Goal: Information Seeking & Learning: Compare options

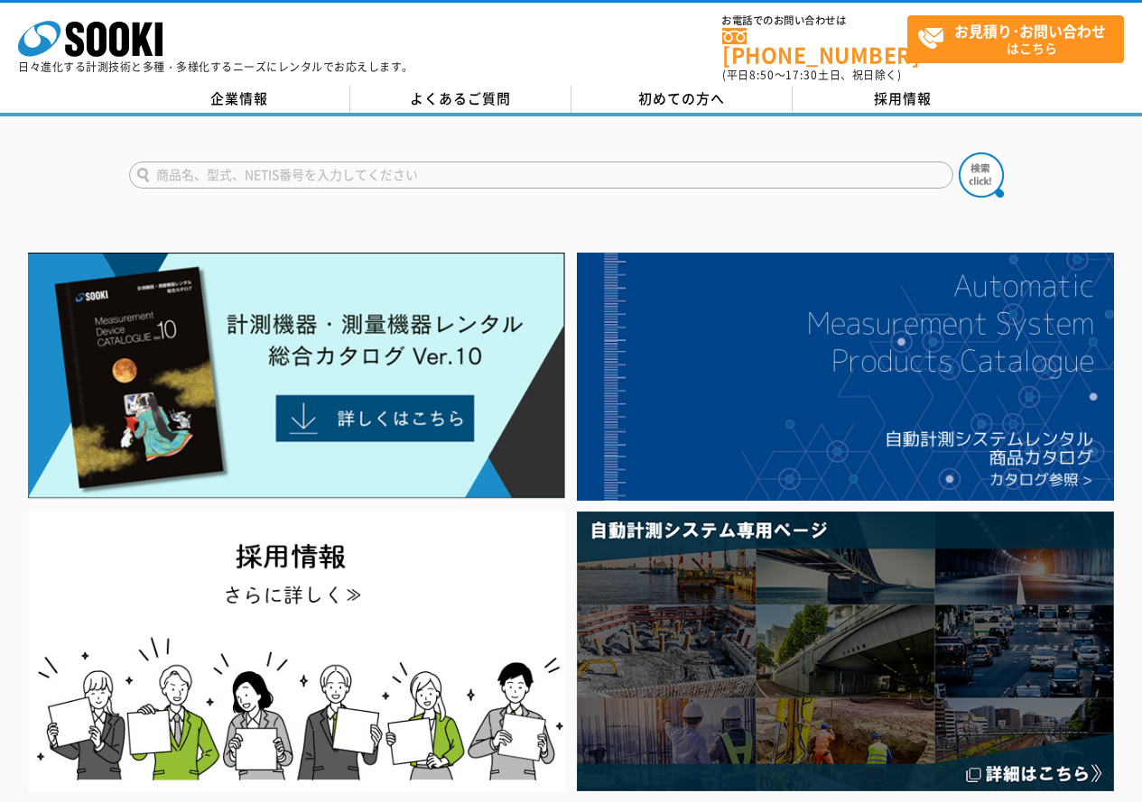
click at [579, 163] on input "text" at bounding box center [541, 175] width 824 height 27
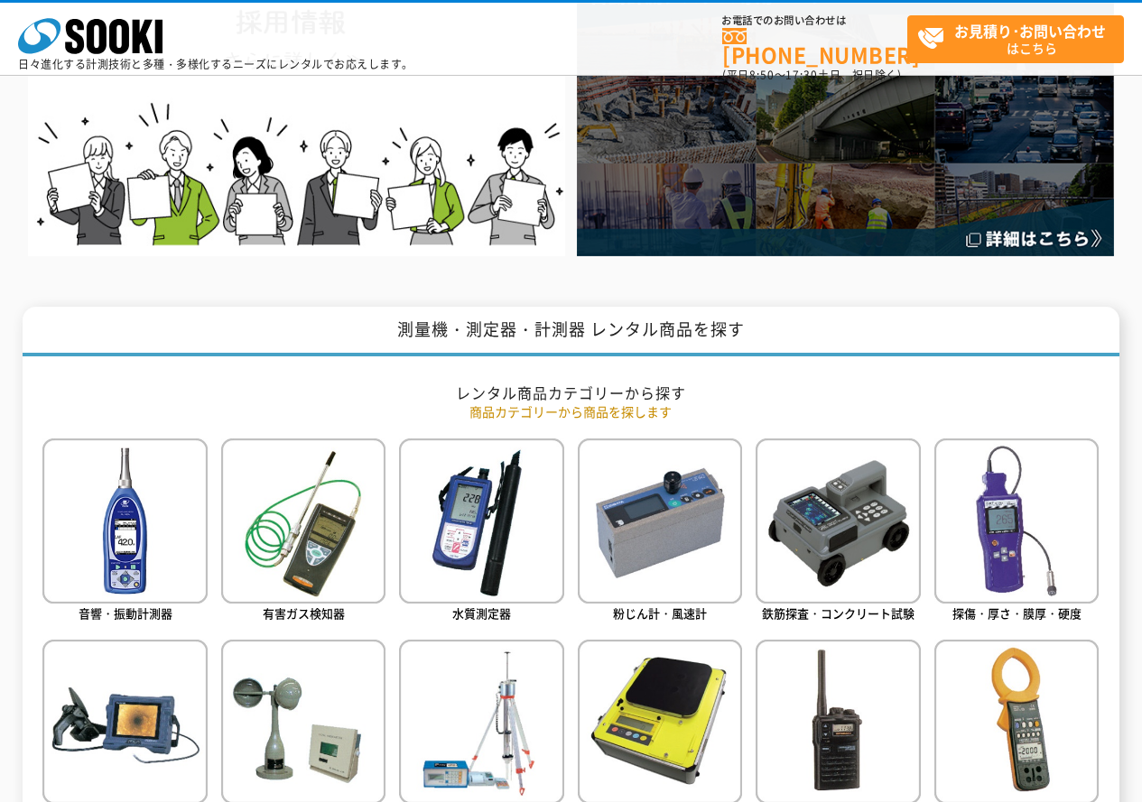
scroll to position [632, 0]
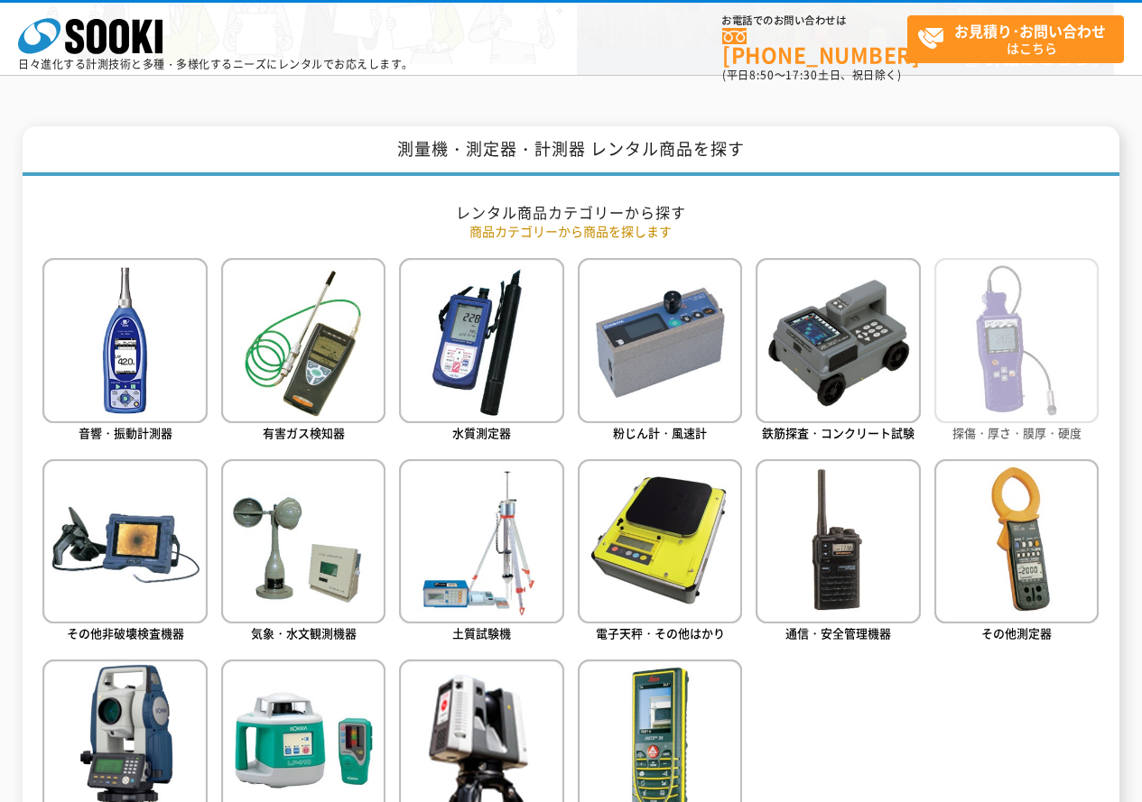
type input "商品名、型式、NETIS番号を入力してください"
click at [1011, 389] on img at bounding box center [1016, 340] width 164 height 164
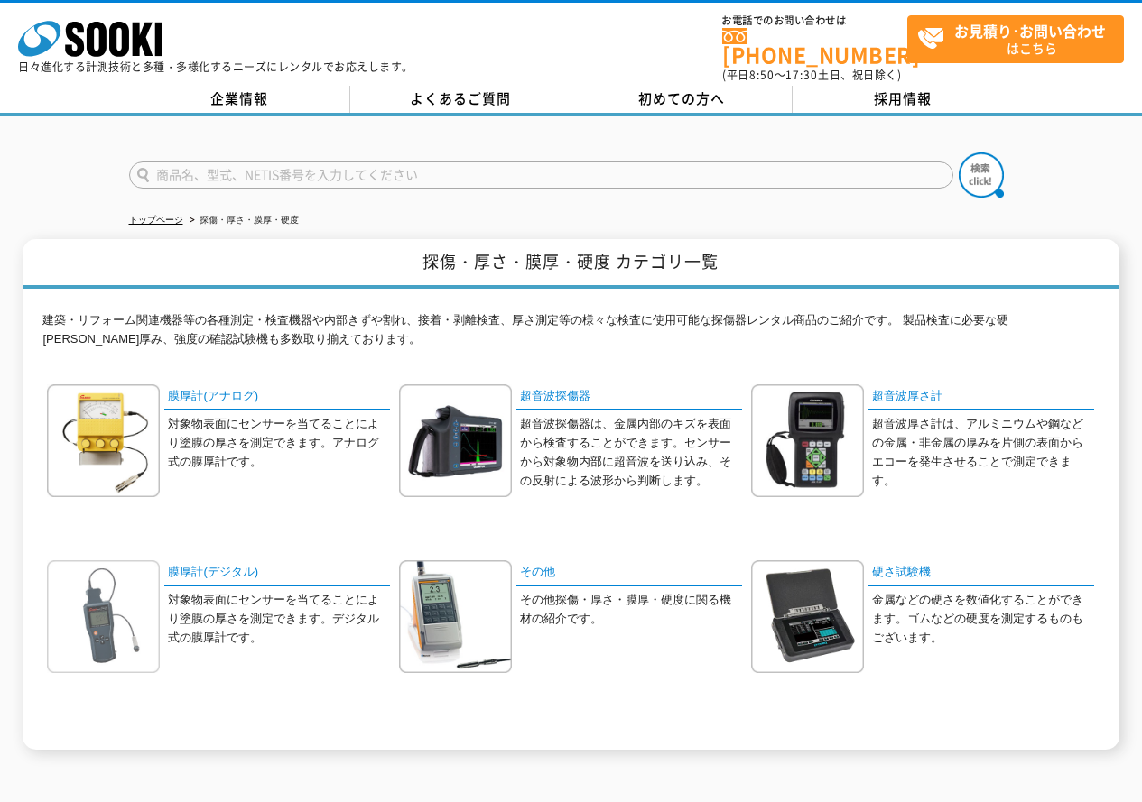
click at [161, 604] on div at bounding box center [107, 616] width 121 height 113
click at [127, 606] on img at bounding box center [103, 616] width 113 height 113
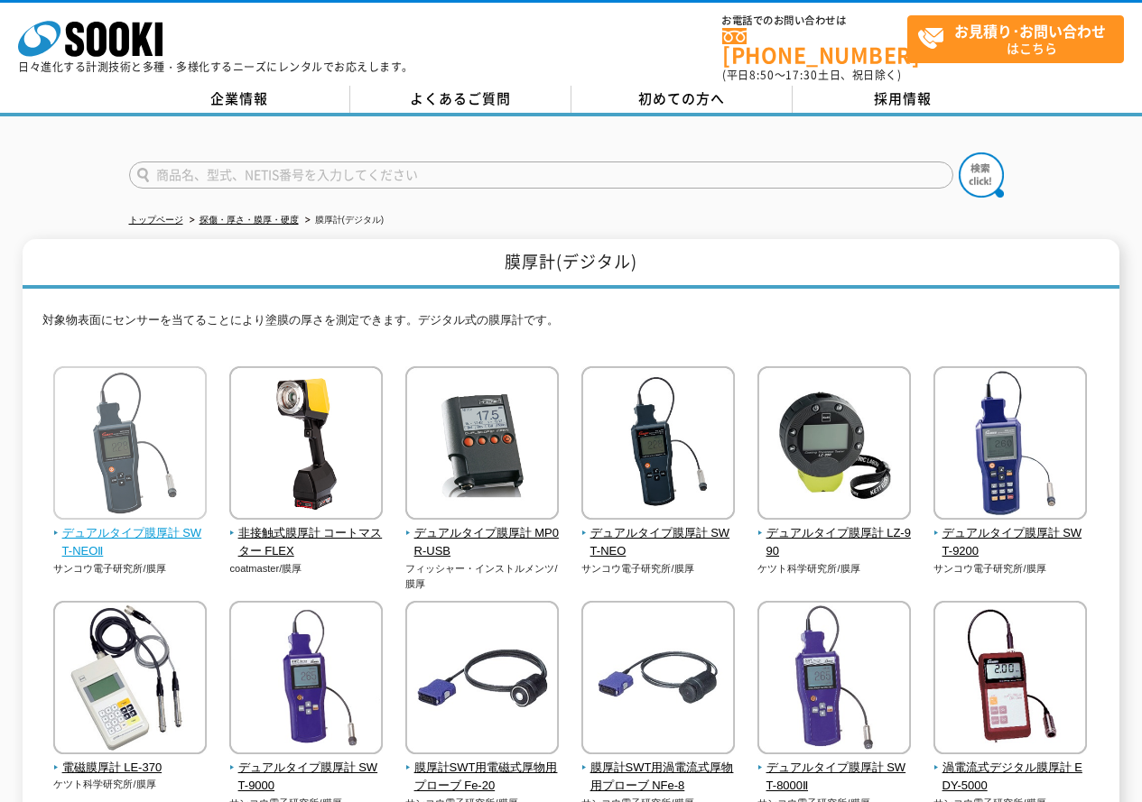
click at [174, 524] on span "デュアルタイプ膜厚計 SWT-NEOⅡ" at bounding box center [130, 543] width 154 height 38
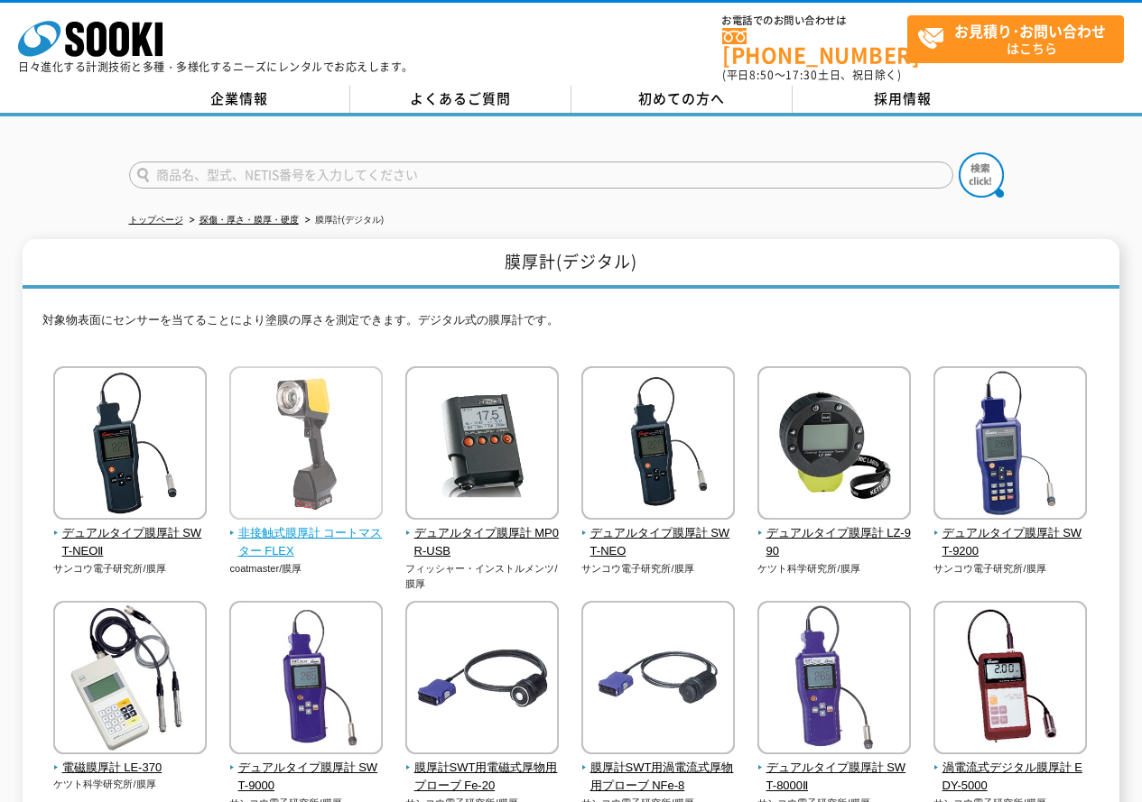
click at [262, 453] on img at bounding box center [305, 445] width 153 height 158
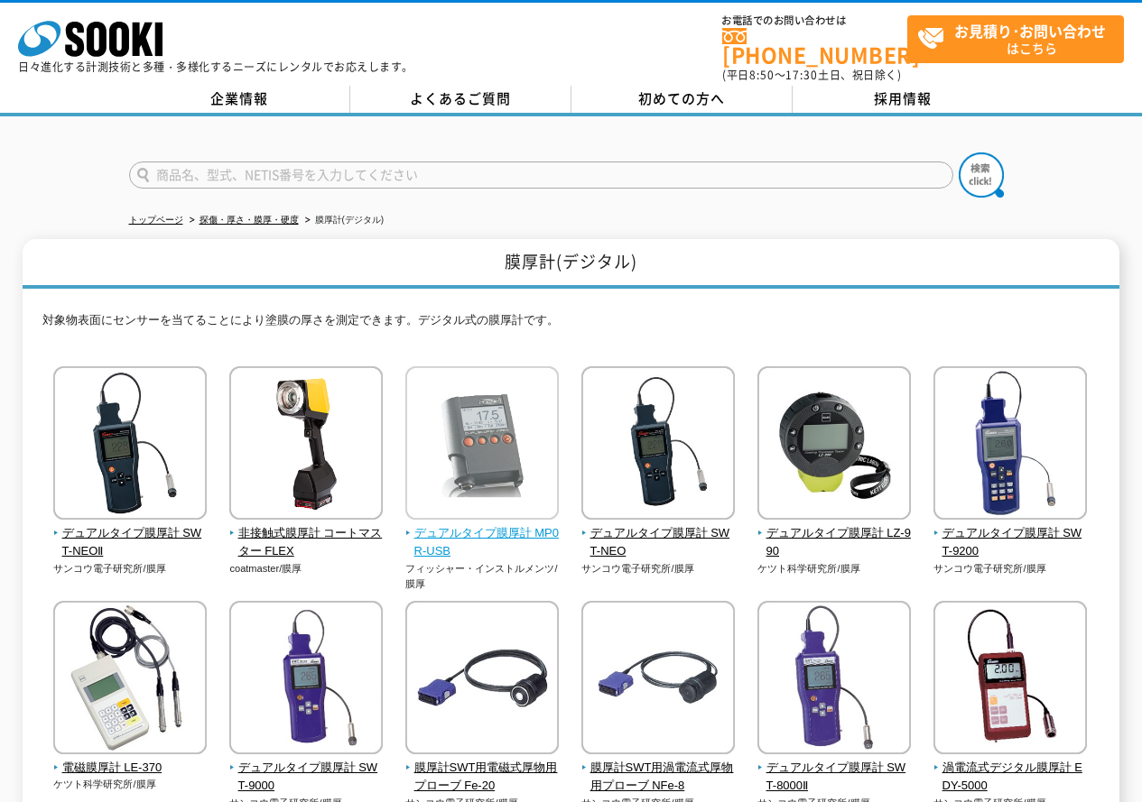
scroll to position [181, 0]
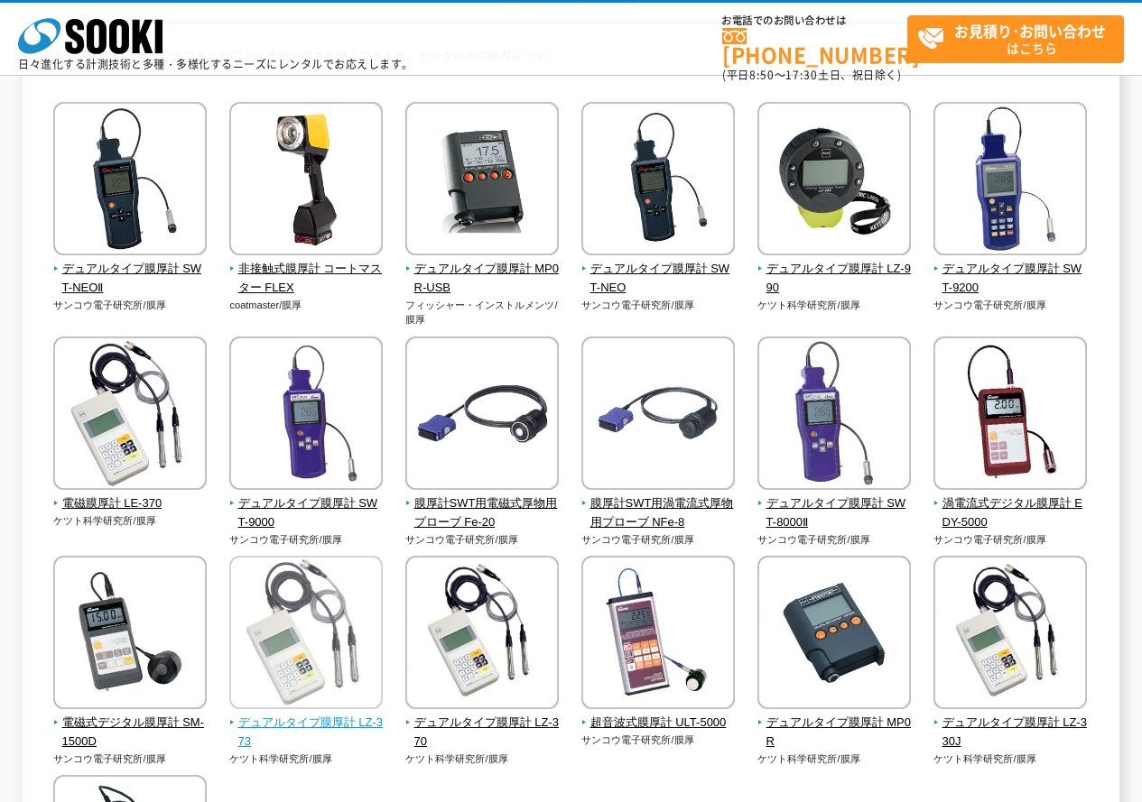
click at [251, 672] on img at bounding box center [305, 635] width 153 height 158
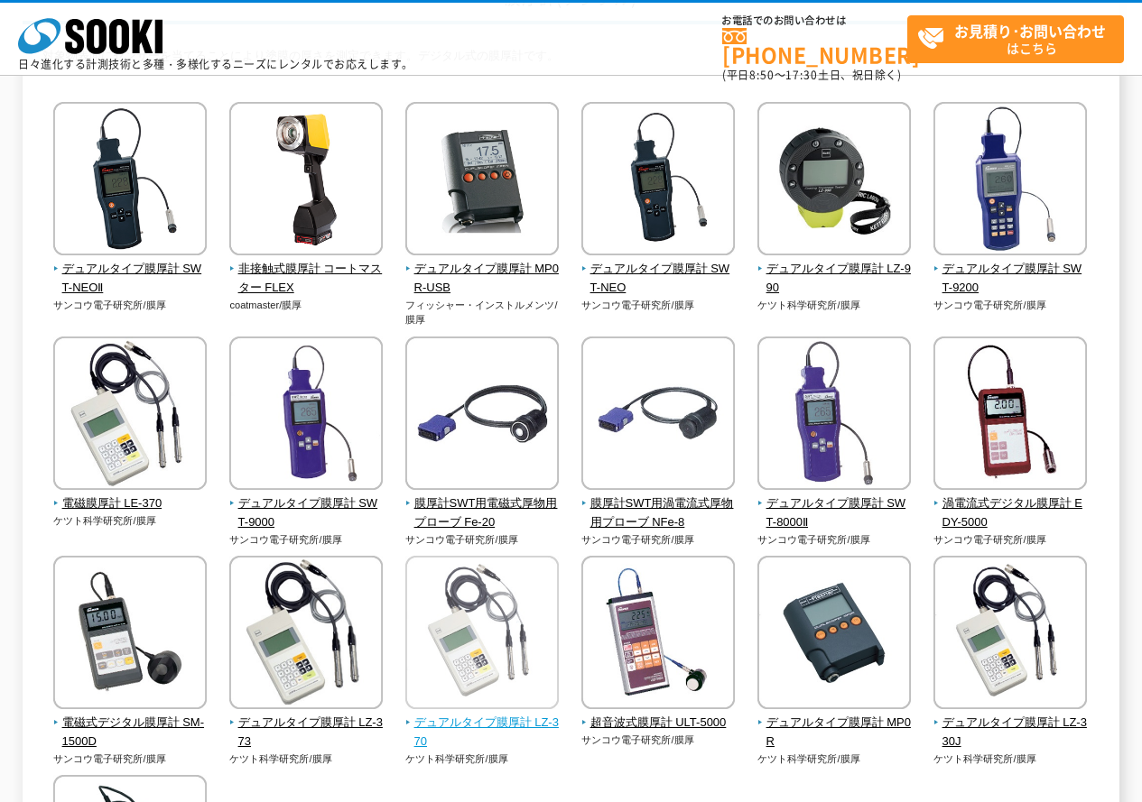
click at [457, 620] on img at bounding box center [481, 635] width 153 height 158
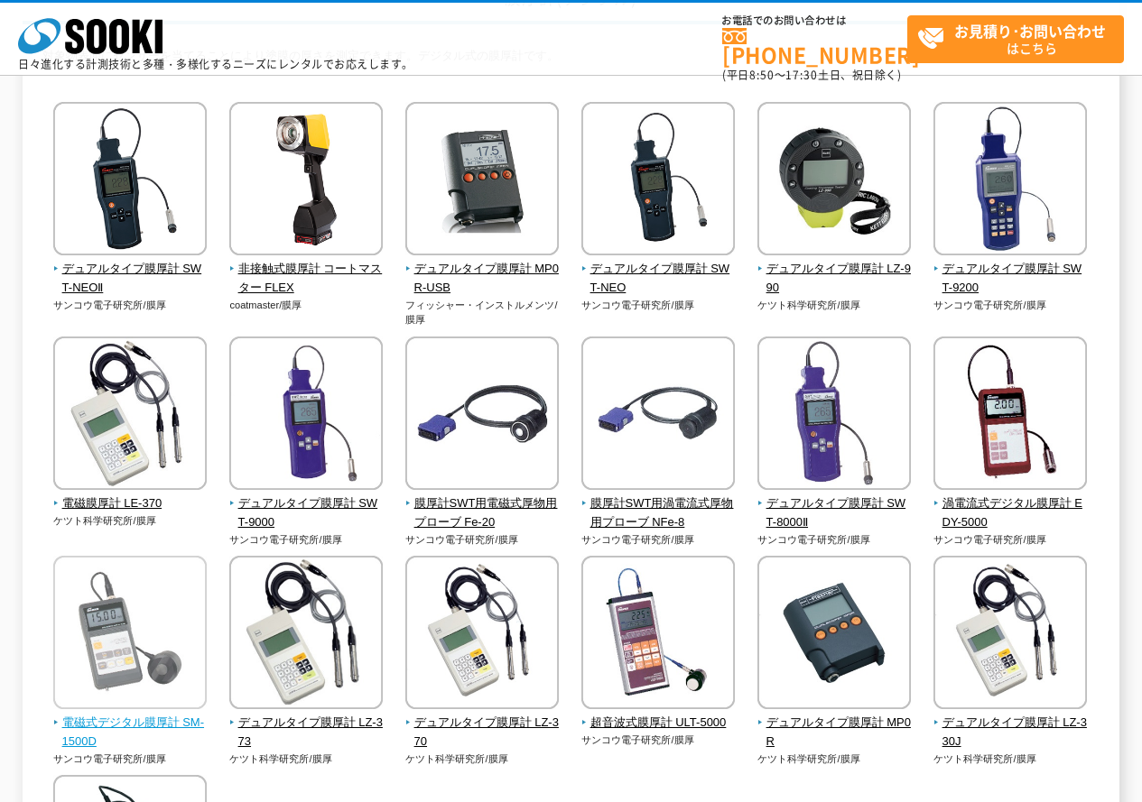
scroll to position [361, 0]
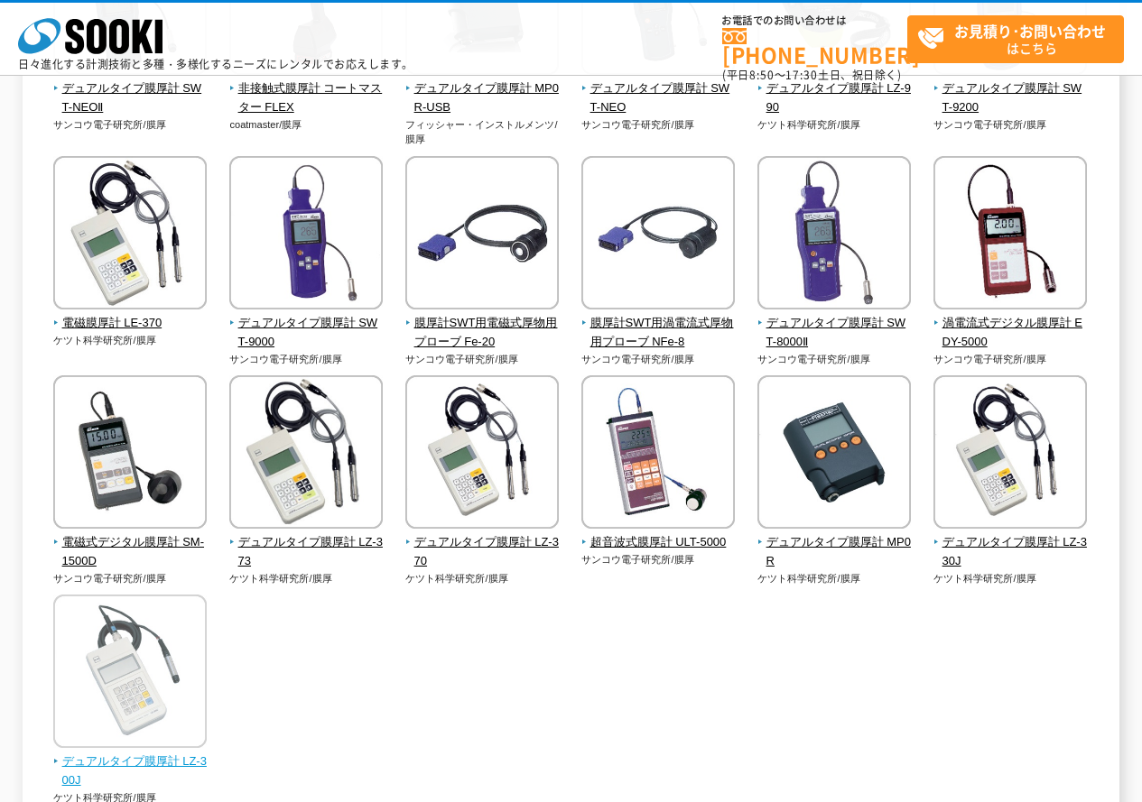
click at [170, 699] on img at bounding box center [129, 674] width 153 height 158
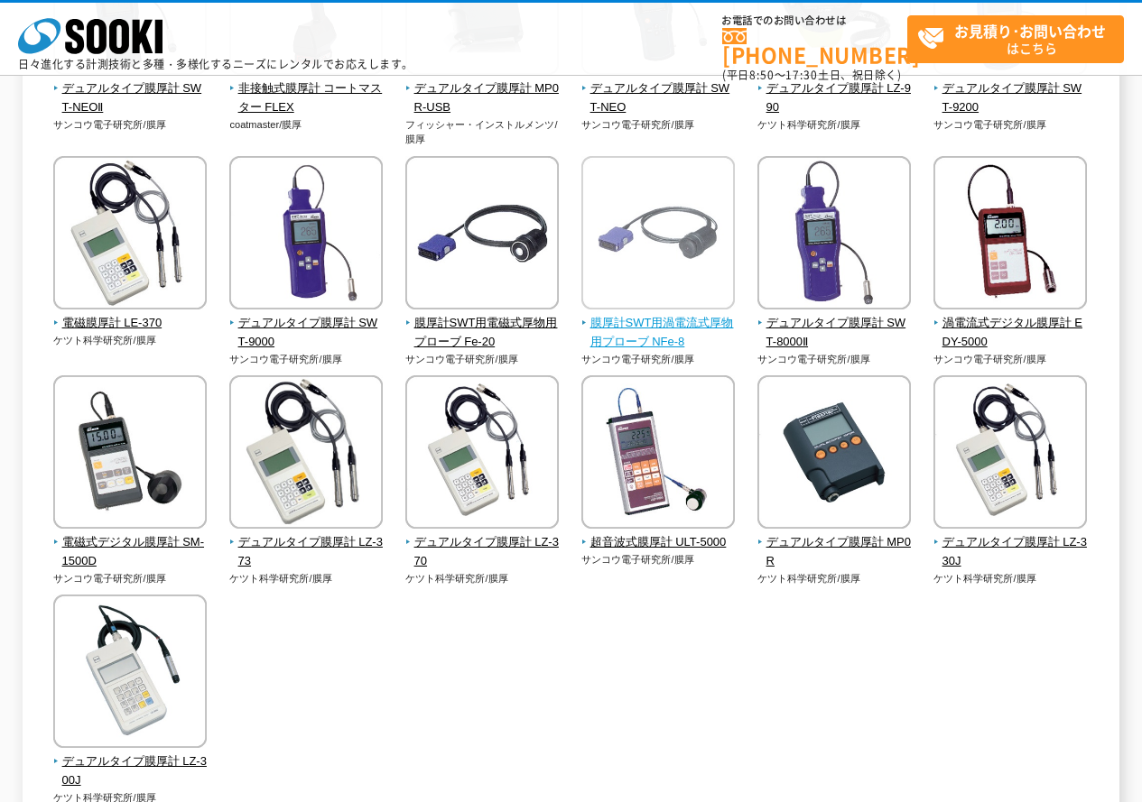
scroll to position [90, 0]
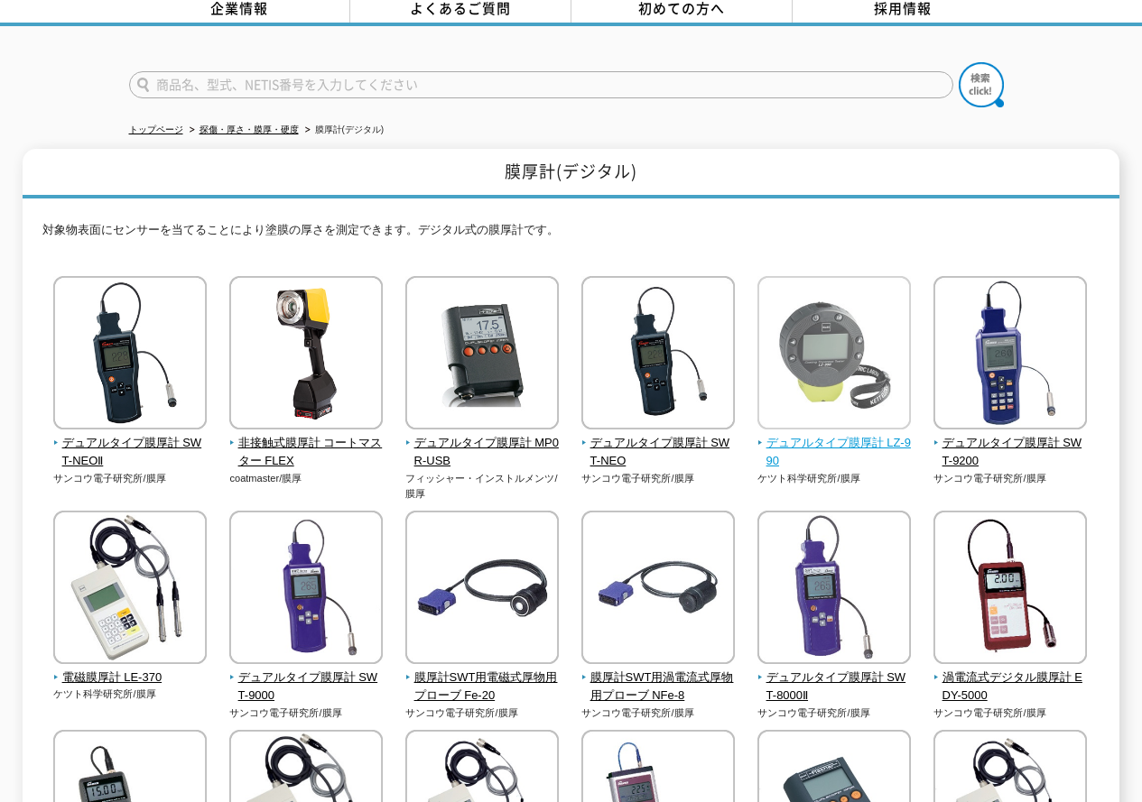
click at [826, 364] on img at bounding box center [833, 355] width 153 height 158
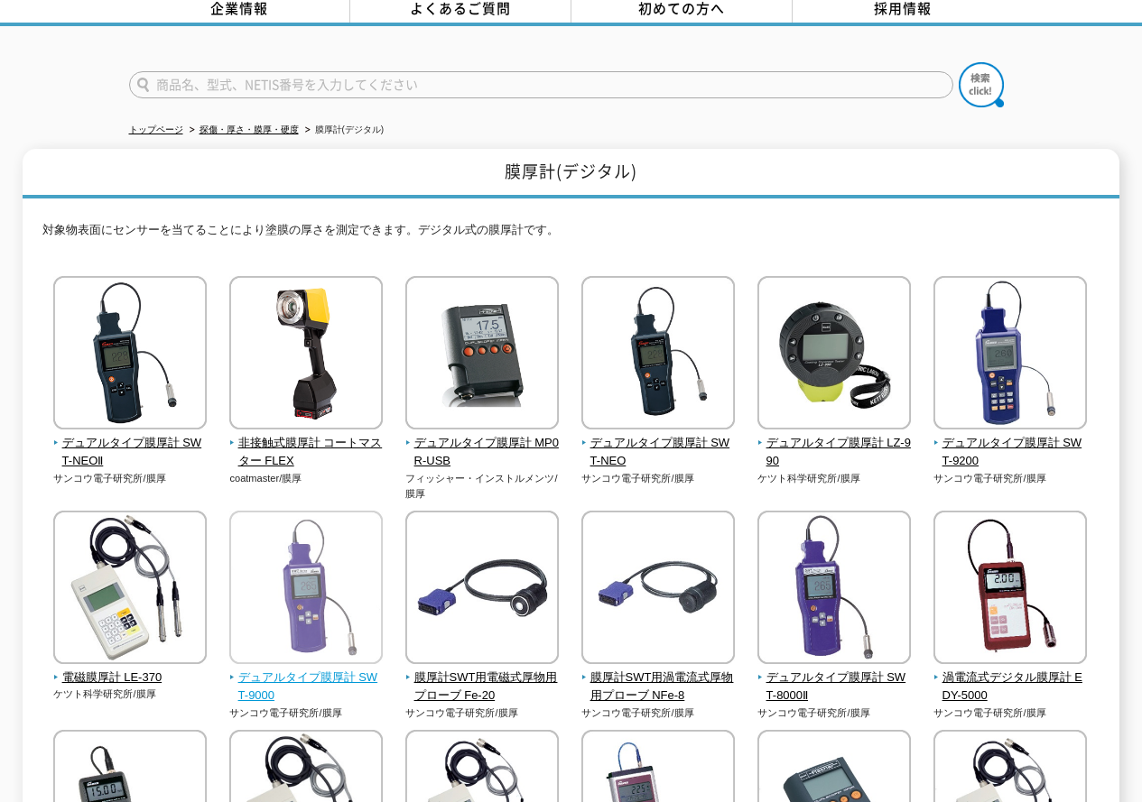
click at [296, 576] on img at bounding box center [305, 590] width 153 height 158
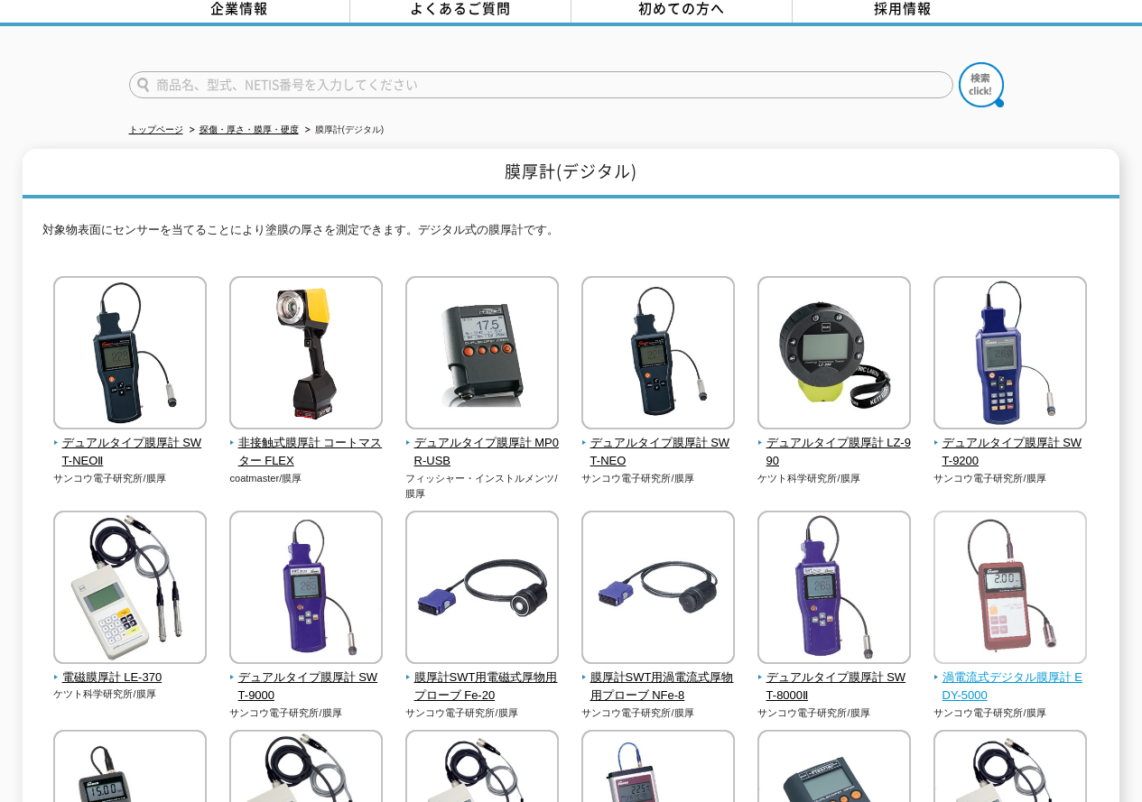
click at [1051, 526] on img at bounding box center [1009, 590] width 153 height 158
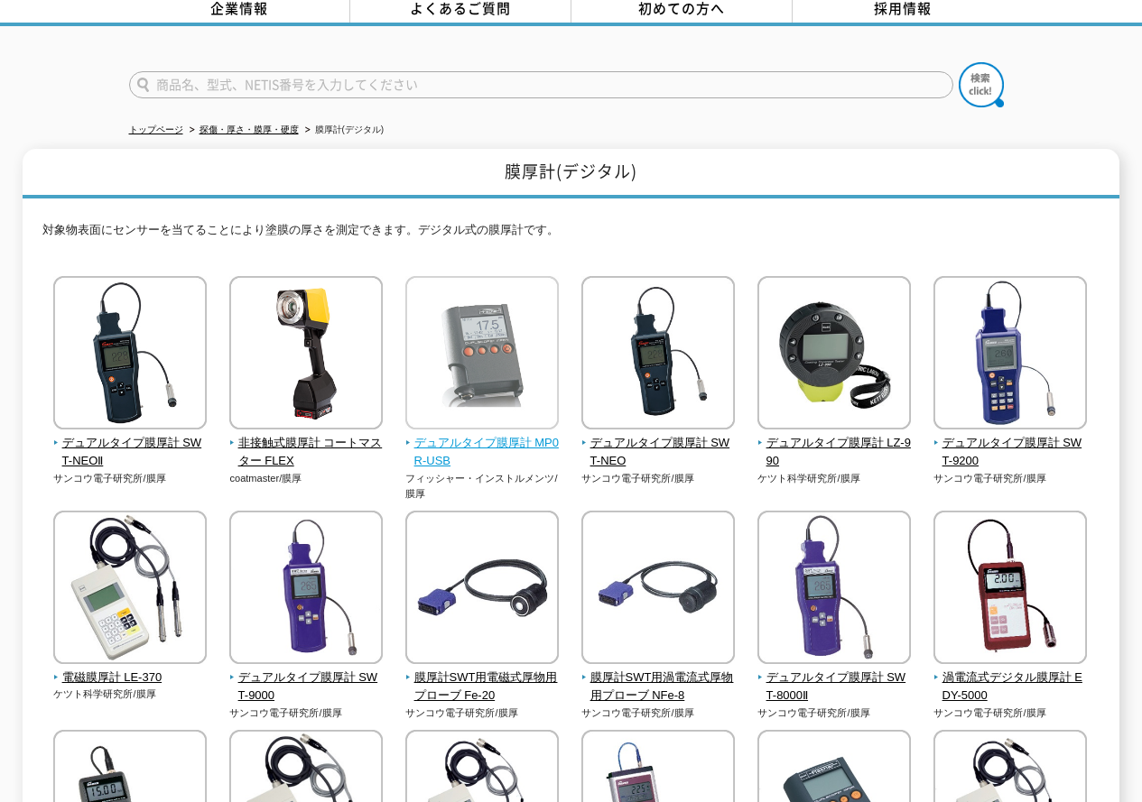
click at [496, 383] on img at bounding box center [481, 355] width 153 height 158
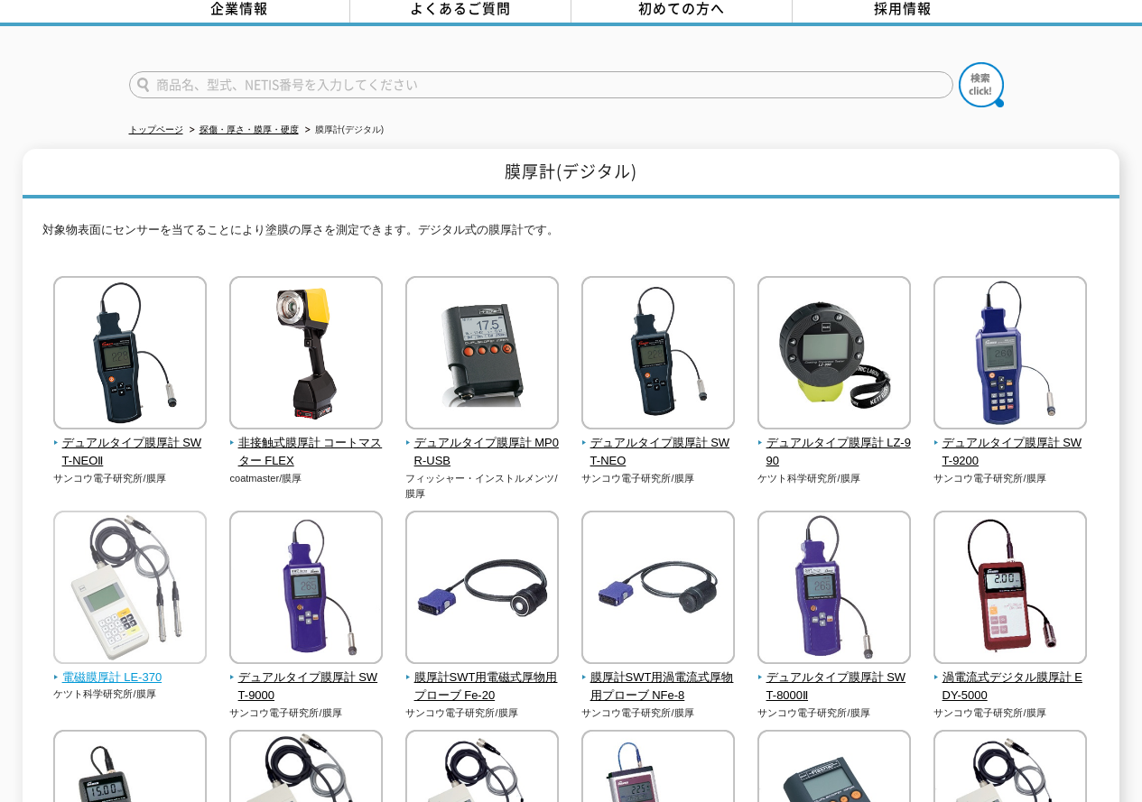
click at [81, 589] on img at bounding box center [129, 590] width 153 height 158
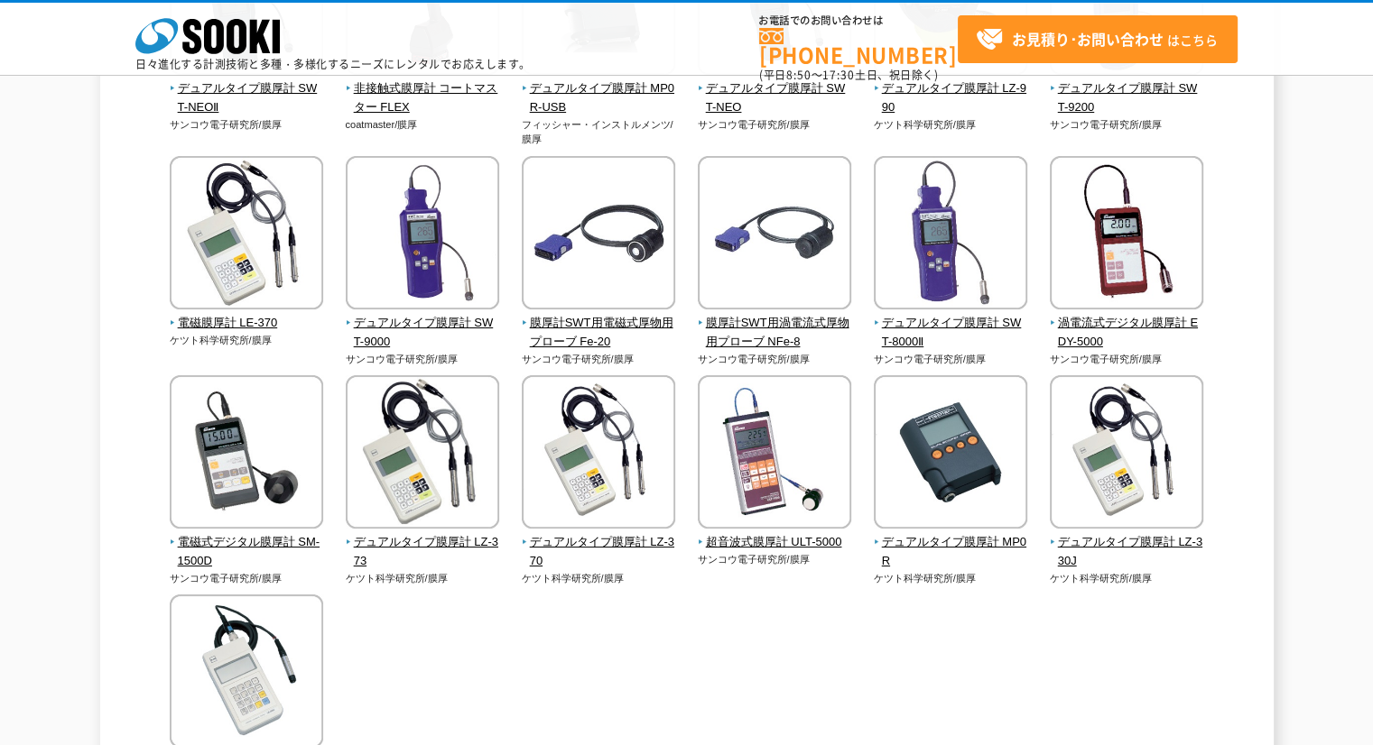
scroll to position [451, 0]
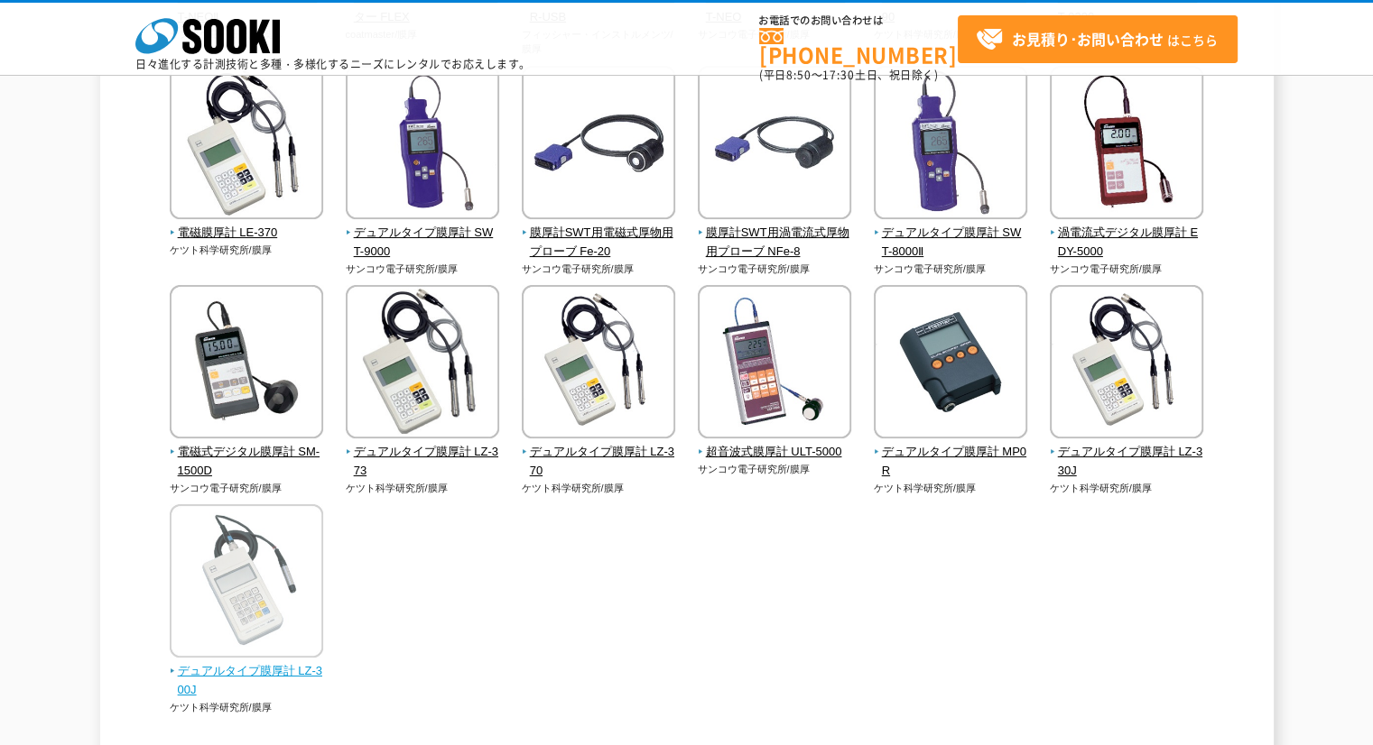
click at [224, 625] on img at bounding box center [246, 584] width 153 height 158
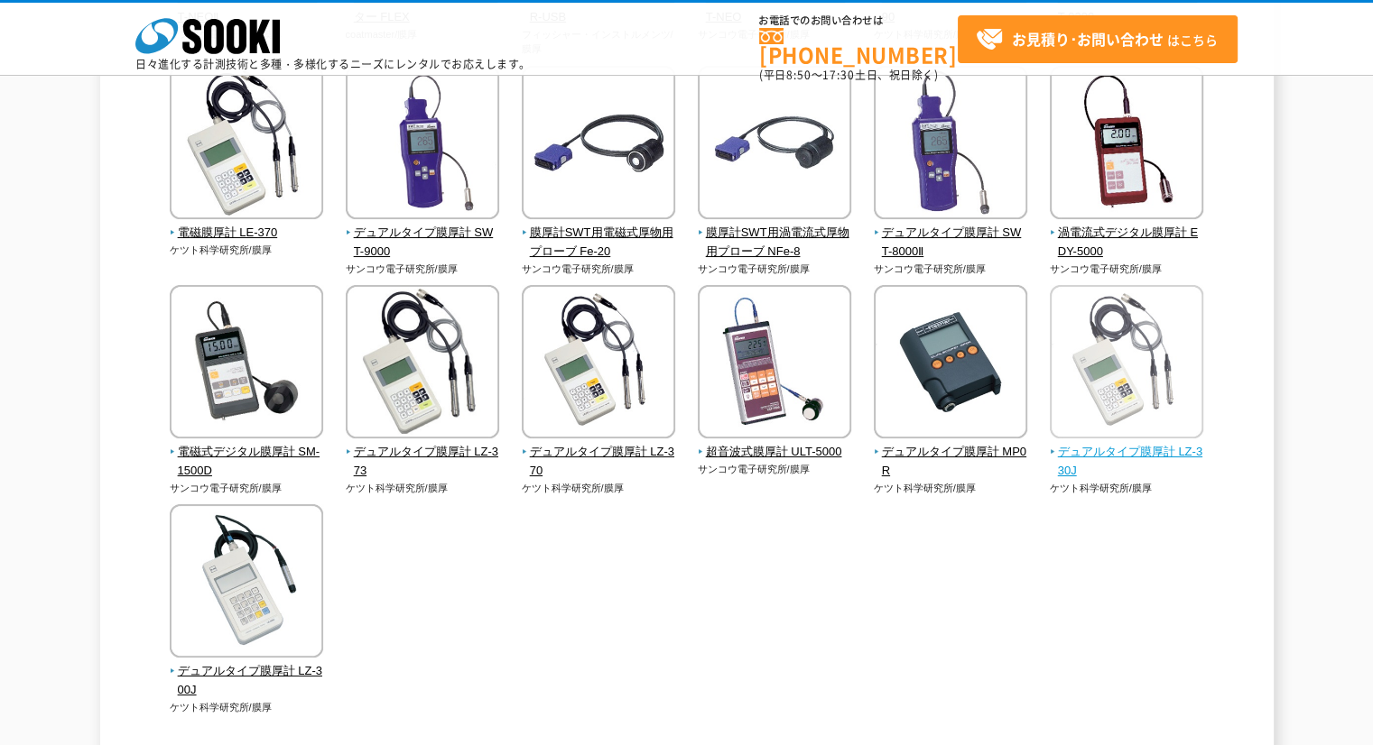
click at [1111, 319] on img at bounding box center [1126, 364] width 153 height 158
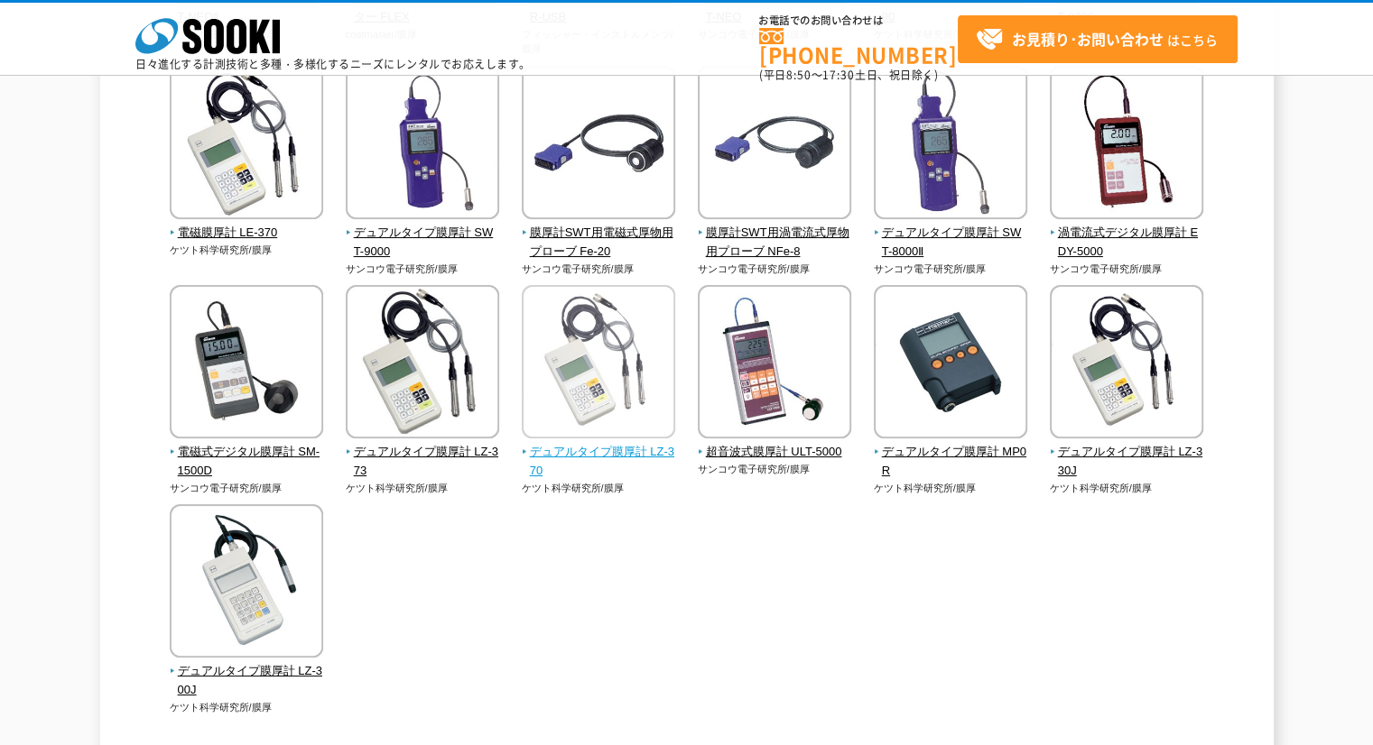
click at [581, 359] on img at bounding box center [598, 364] width 153 height 158
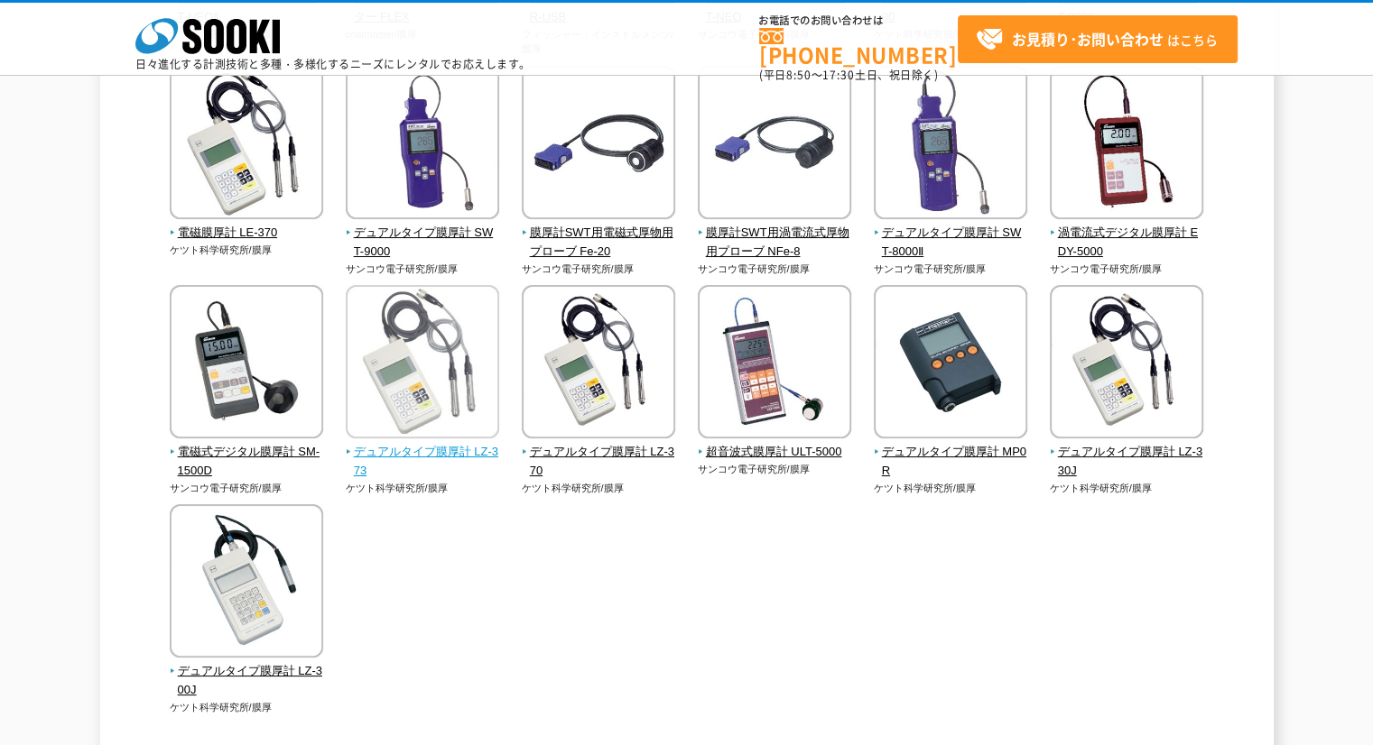
click at [431, 394] on img at bounding box center [422, 364] width 153 height 158
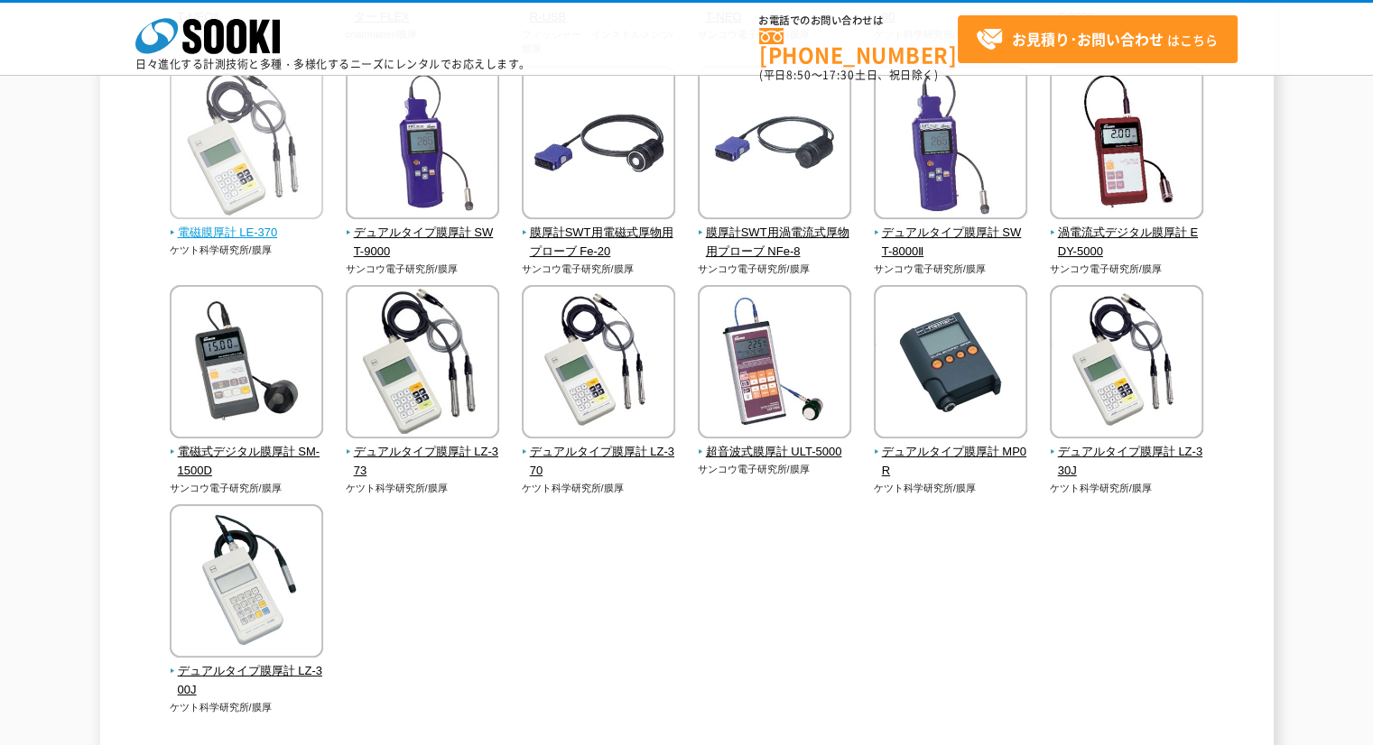
click at [296, 170] on img at bounding box center [246, 145] width 153 height 158
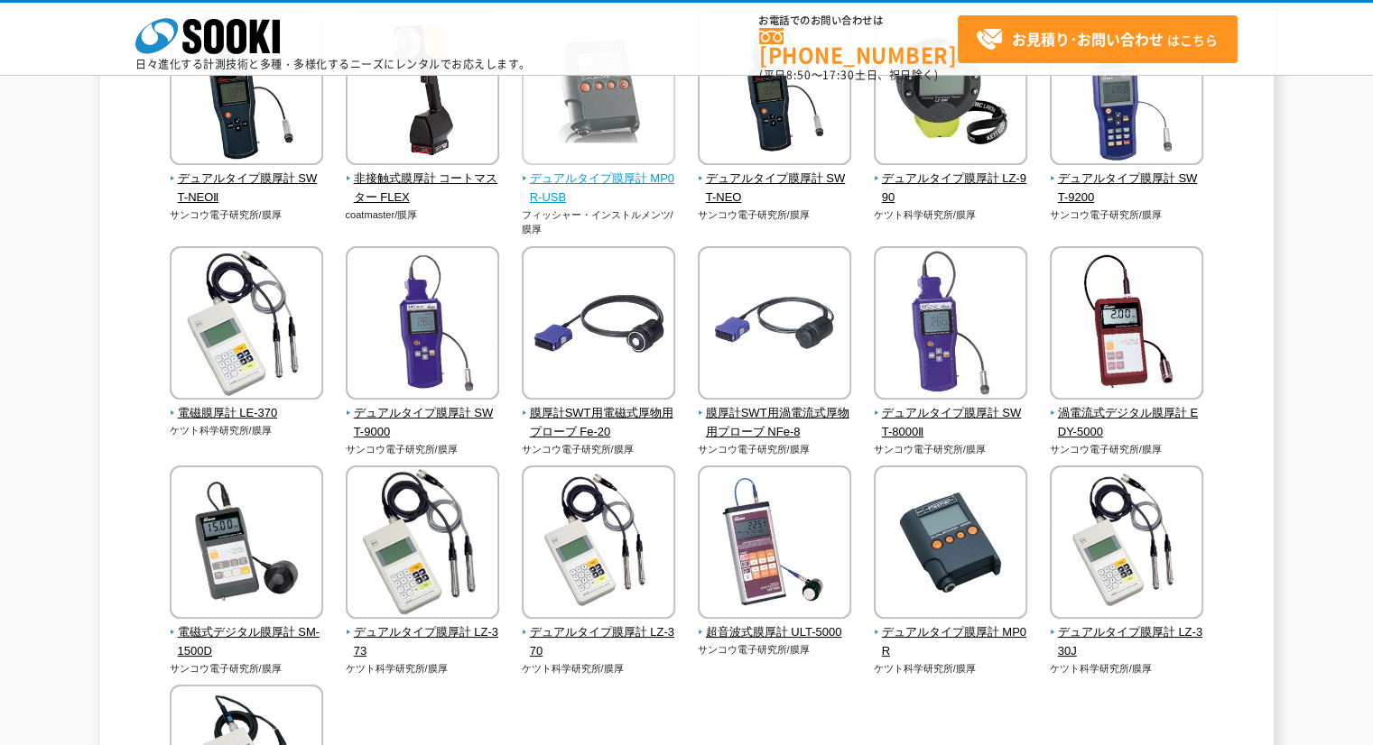
scroll to position [90, 0]
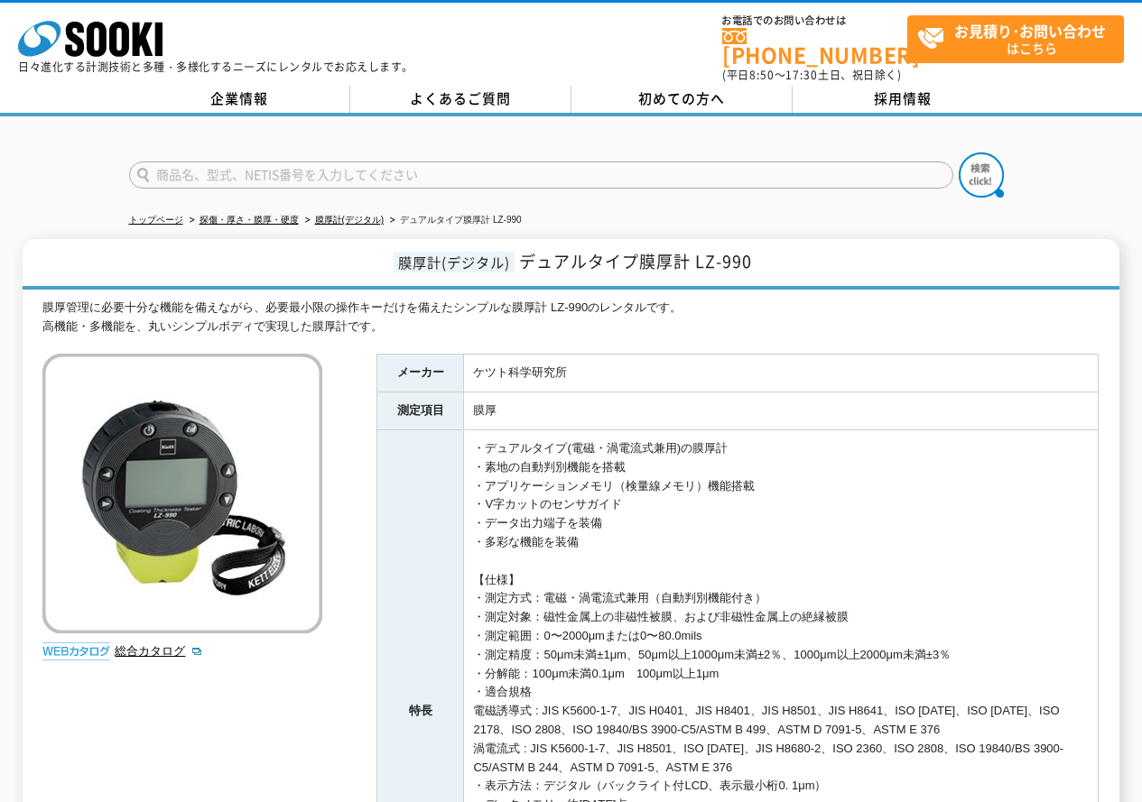
scroll to position [181, 0]
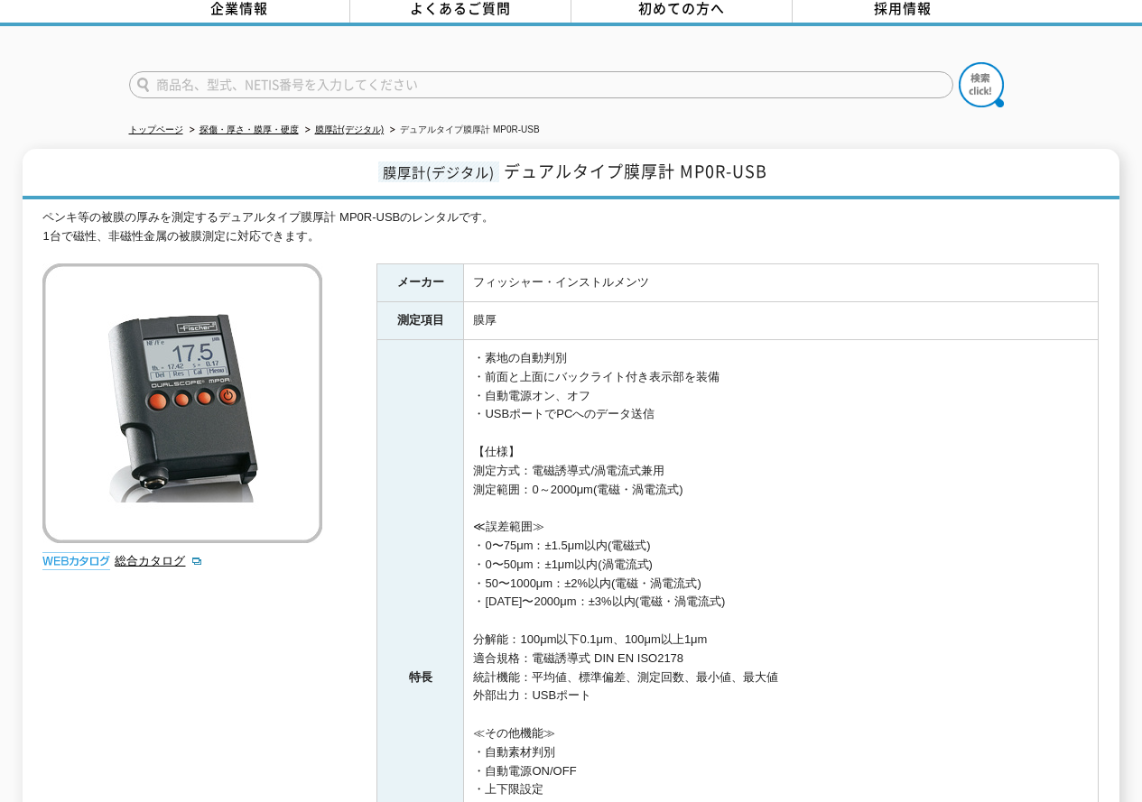
scroll to position [181, 0]
